Goal: Task Accomplishment & Management: Use online tool/utility

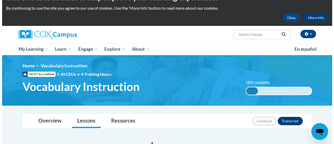
scroll to position [173, 0]
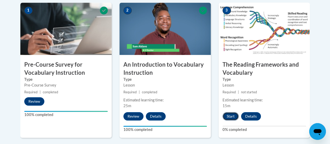
click at [229, 115] on button "Start" at bounding box center [230, 116] width 16 height 8
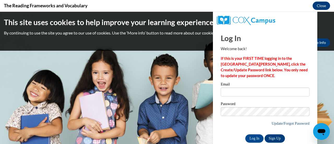
scroll to position [0, 0]
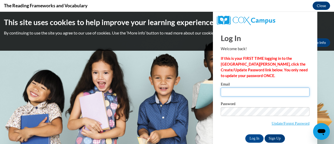
click at [236, 94] on input "Email" at bounding box center [265, 91] width 89 height 9
type input "[EMAIL_ADDRESS][DOMAIN_NAME]"
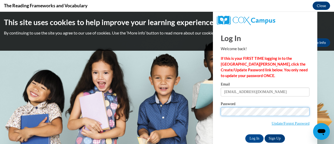
click at [245, 134] on input "Log In" at bounding box center [254, 138] width 18 height 8
